Goal: Task Accomplishment & Management: Manage account settings

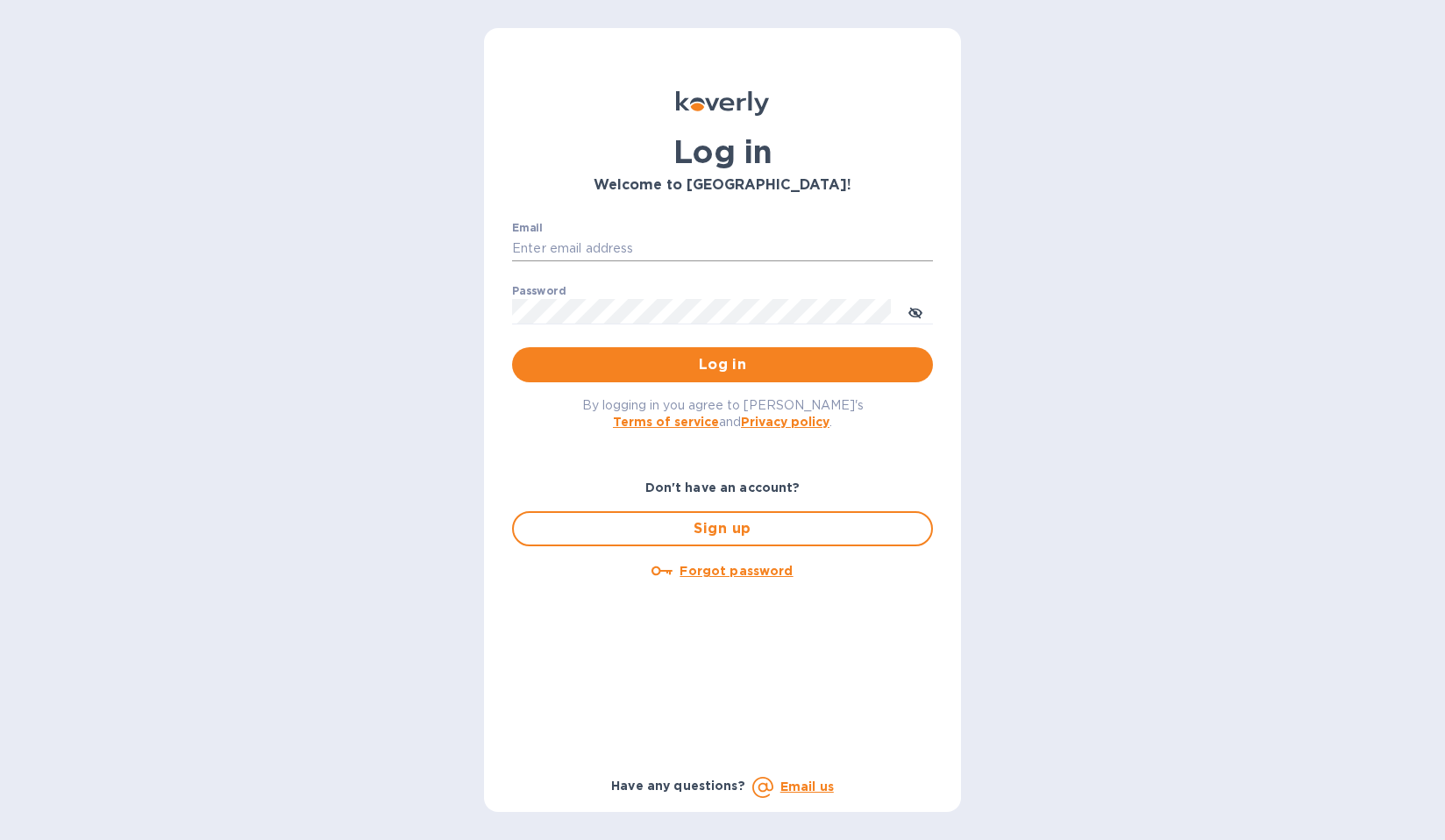
click at [637, 244] on input "Email" at bounding box center [722, 249] width 421 height 26
type input "[PERSON_NAME][EMAIL_ADDRESS][DOMAIN_NAME]"
click at [693, 366] on span "Log in" at bounding box center [722, 365] width 393 height 21
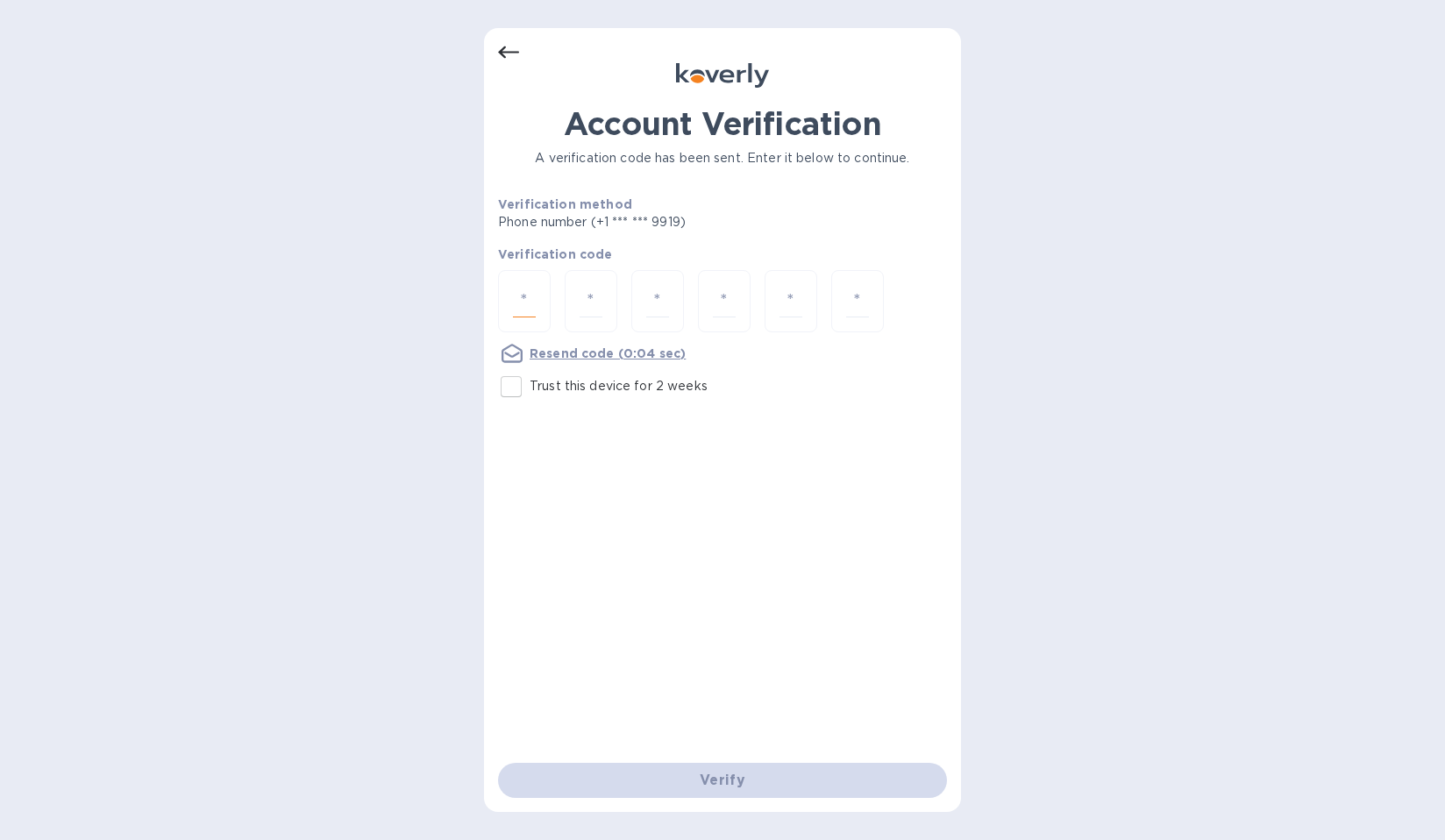
click at [518, 307] on input "number" at bounding box center [524, 301] width 23 height 32
type input "1"
type input "8"
type input "3"
type input "8"
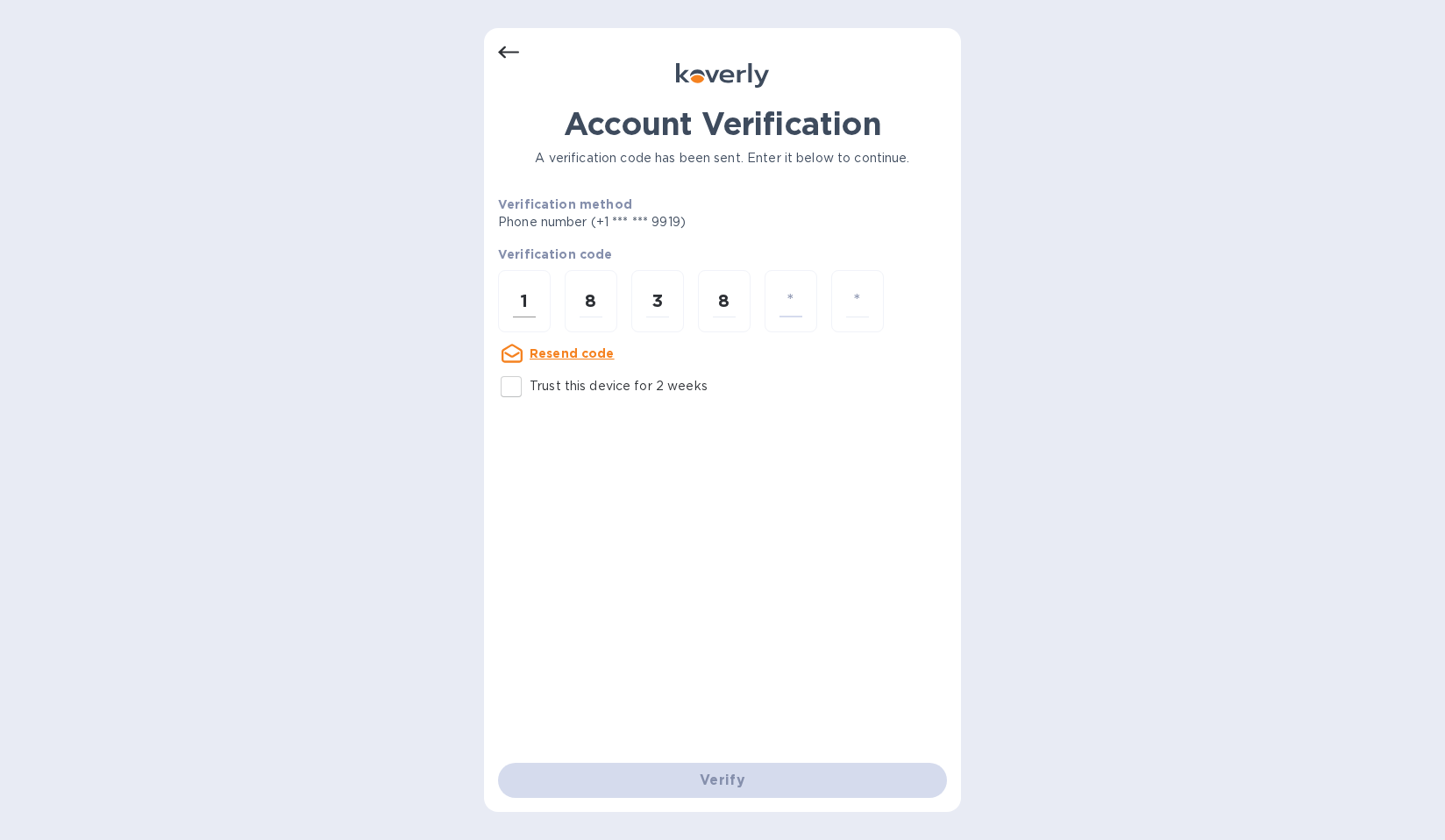
type input "6"
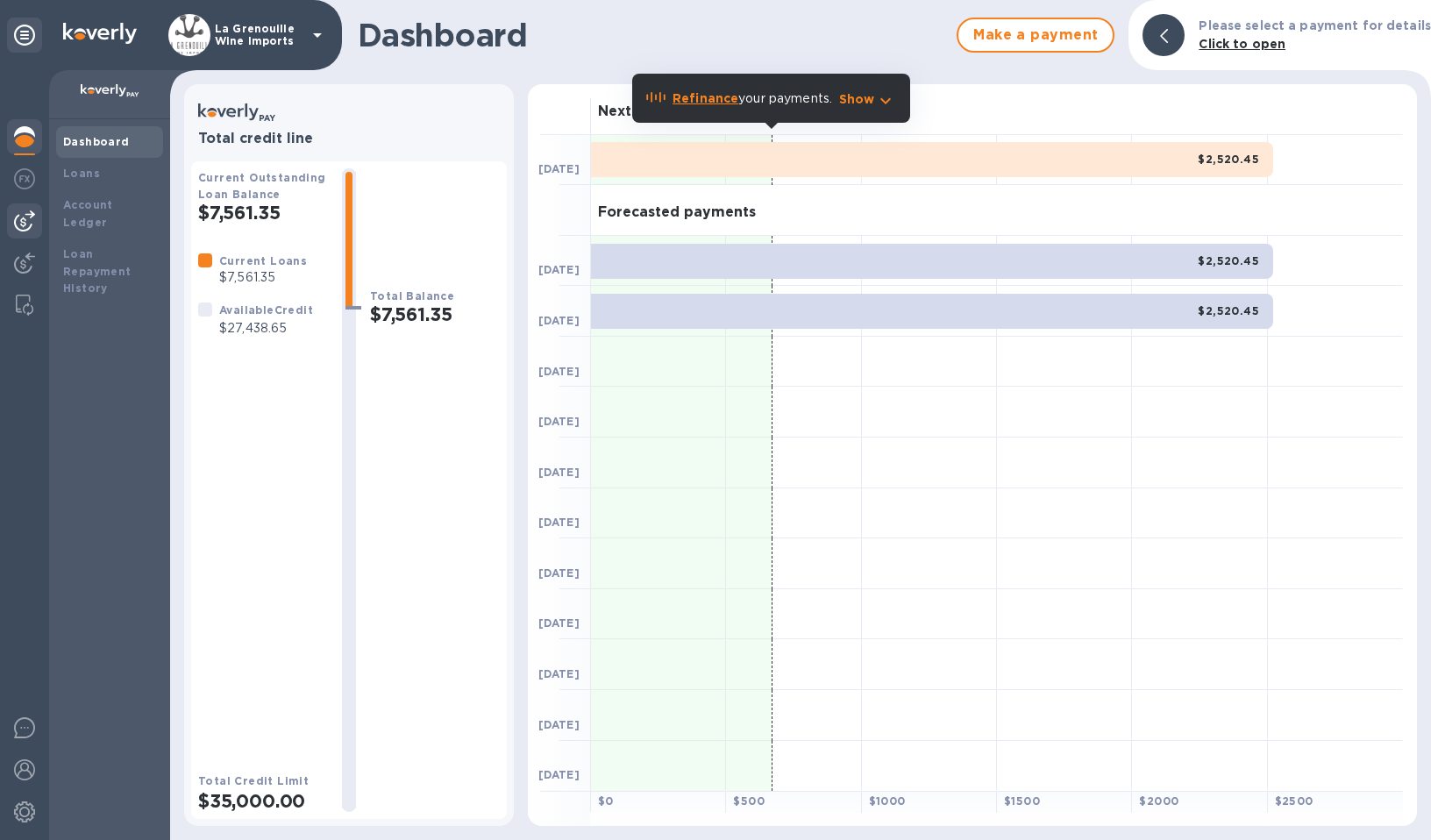
click at [27, 218] on img at bounding box center [25, 221] width 21 height 21
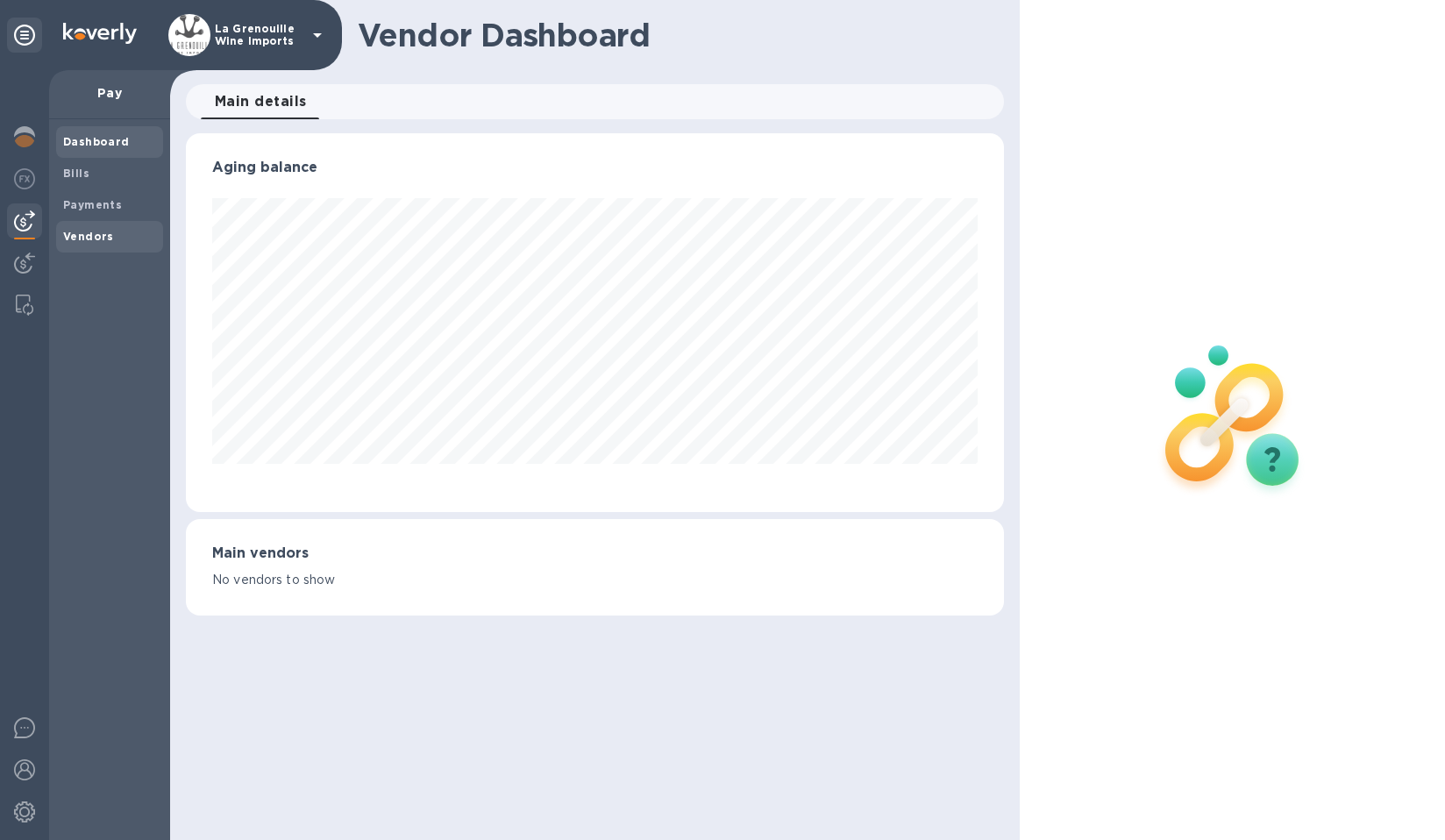
scroll to position [876213, 876199]
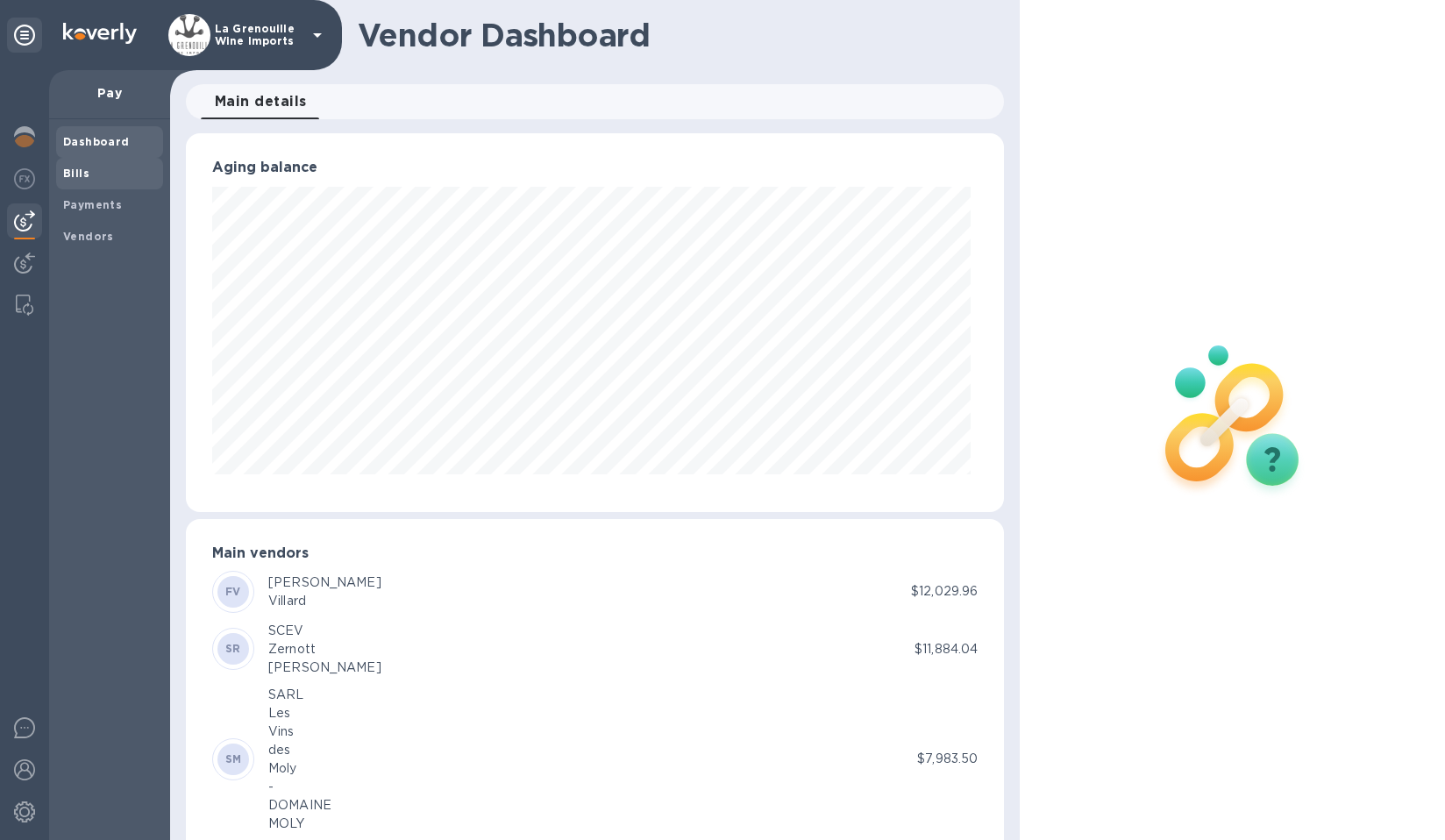
click at [112, 181] on span "Bills" at bounding box center [109, 173] width 93 height 18
